Goal: Navigation & Orientation: Find specific page/section

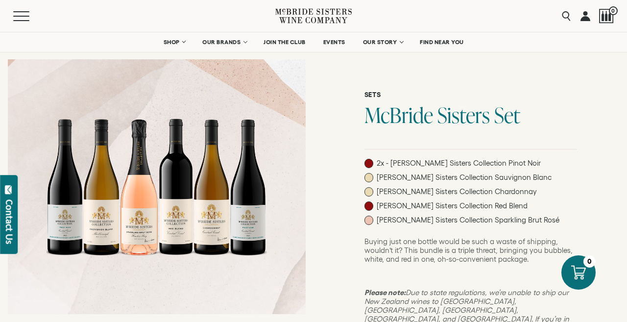
scroll to position [35, 0]
click at [175, 199] on div at bounding box center [157, 186] width 220 height 220
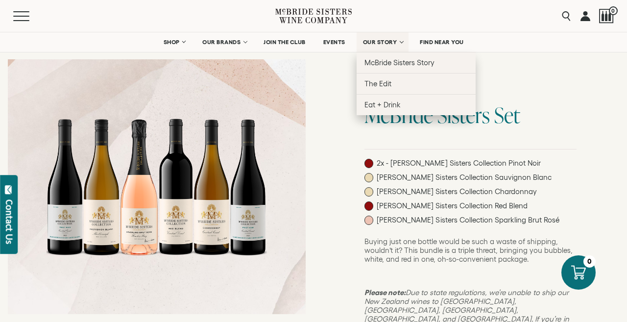
click at [380, 40] on span "OUR STORY" at bounding box center [380, 42] width 34 height 7
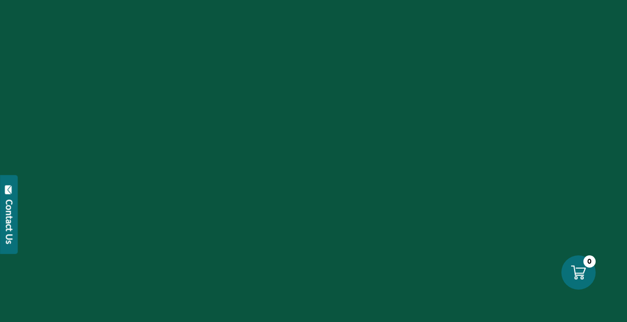
click at [390, 54] on div at bounding box center [313, 161] width 627 height 322
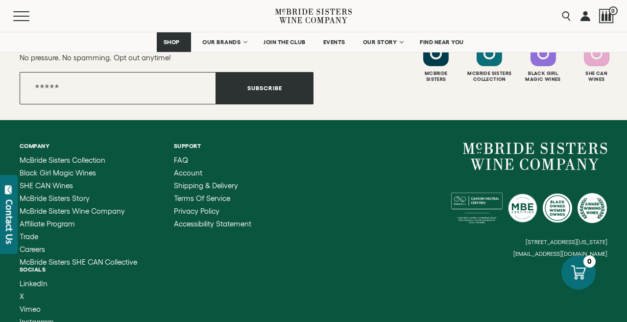
scroll to position [4065, 0]
